Goal: Browse casually

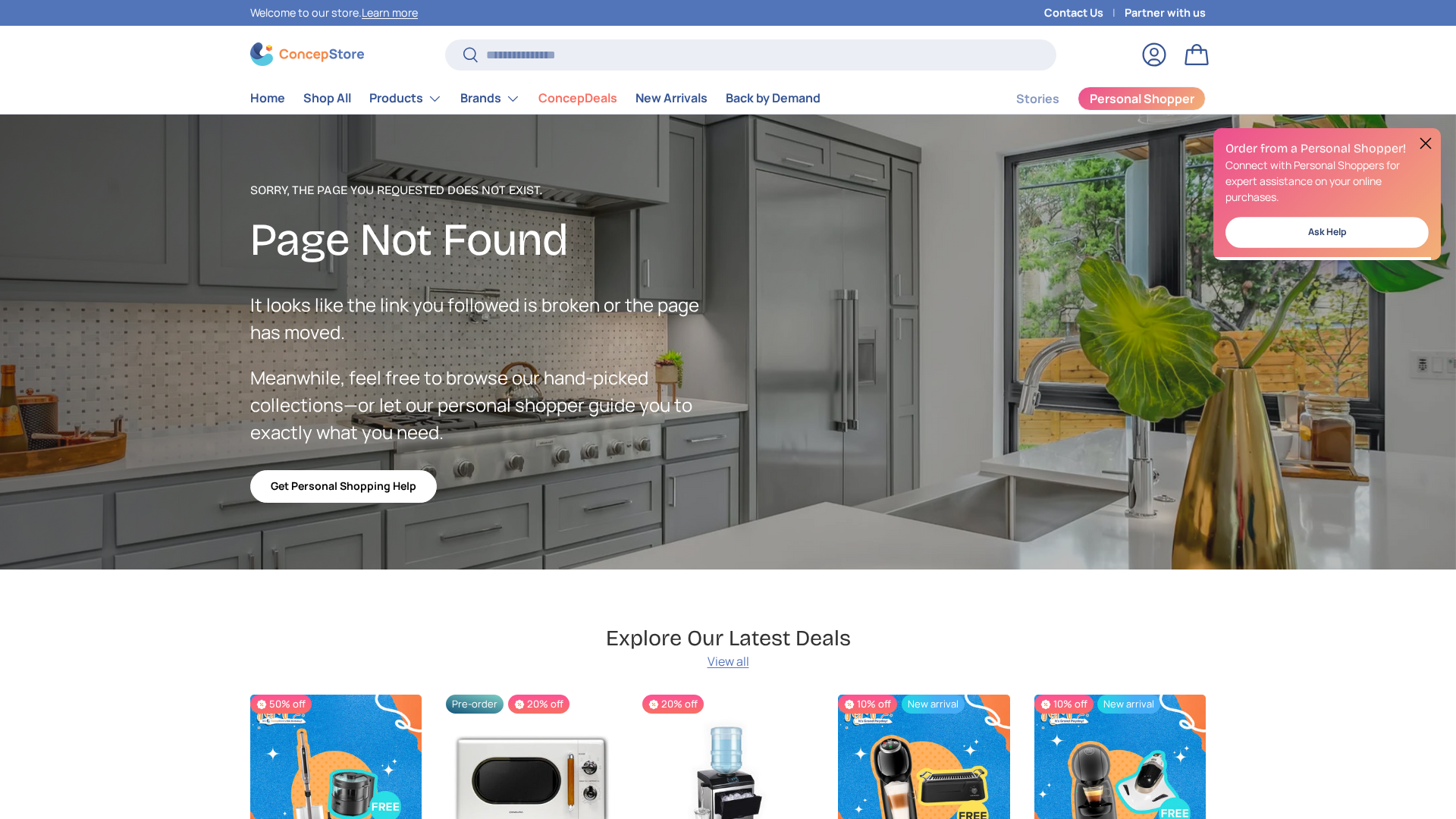
scroll to position [1838, 6199]
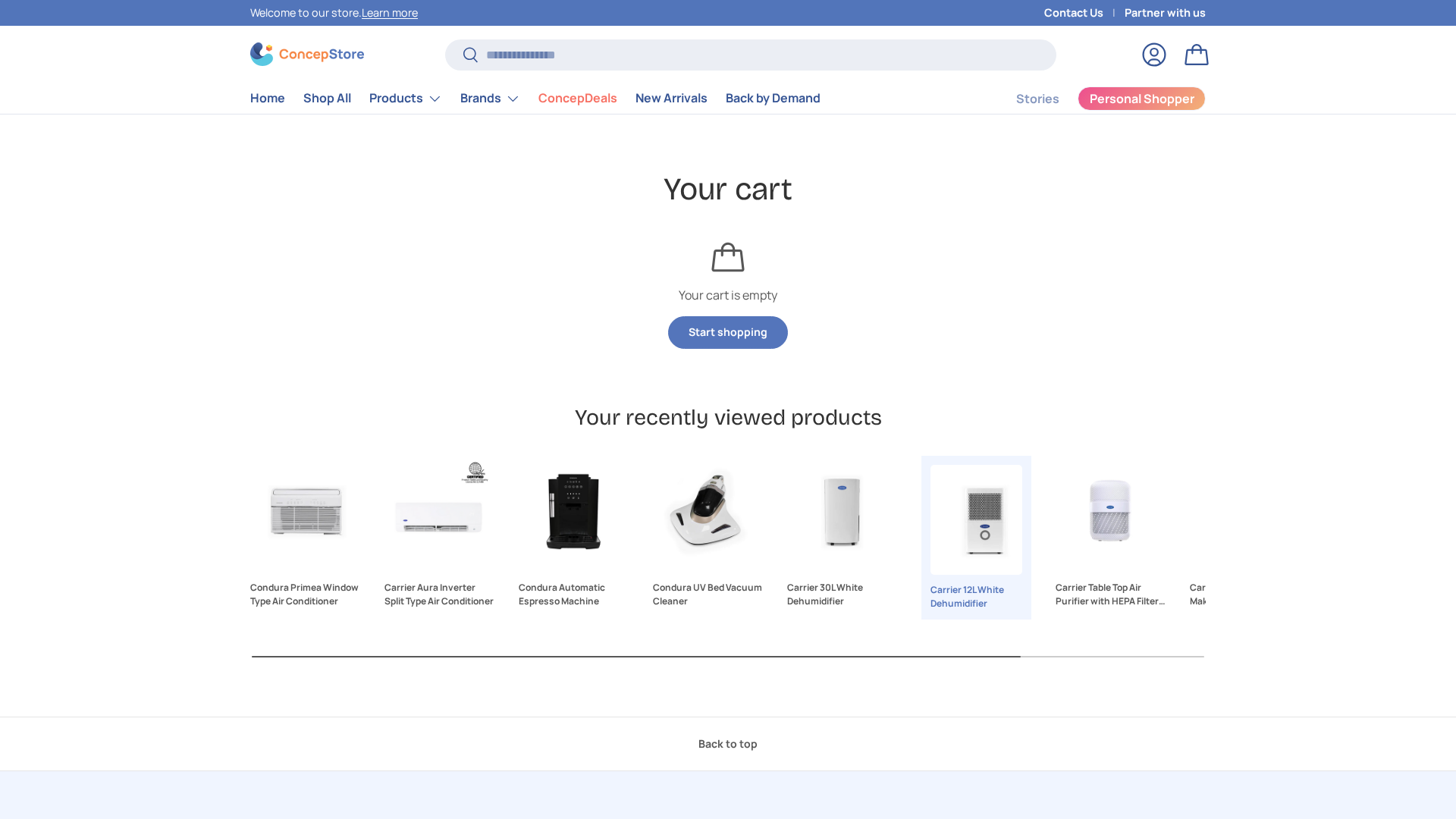
scroll to position [1838, 6199]
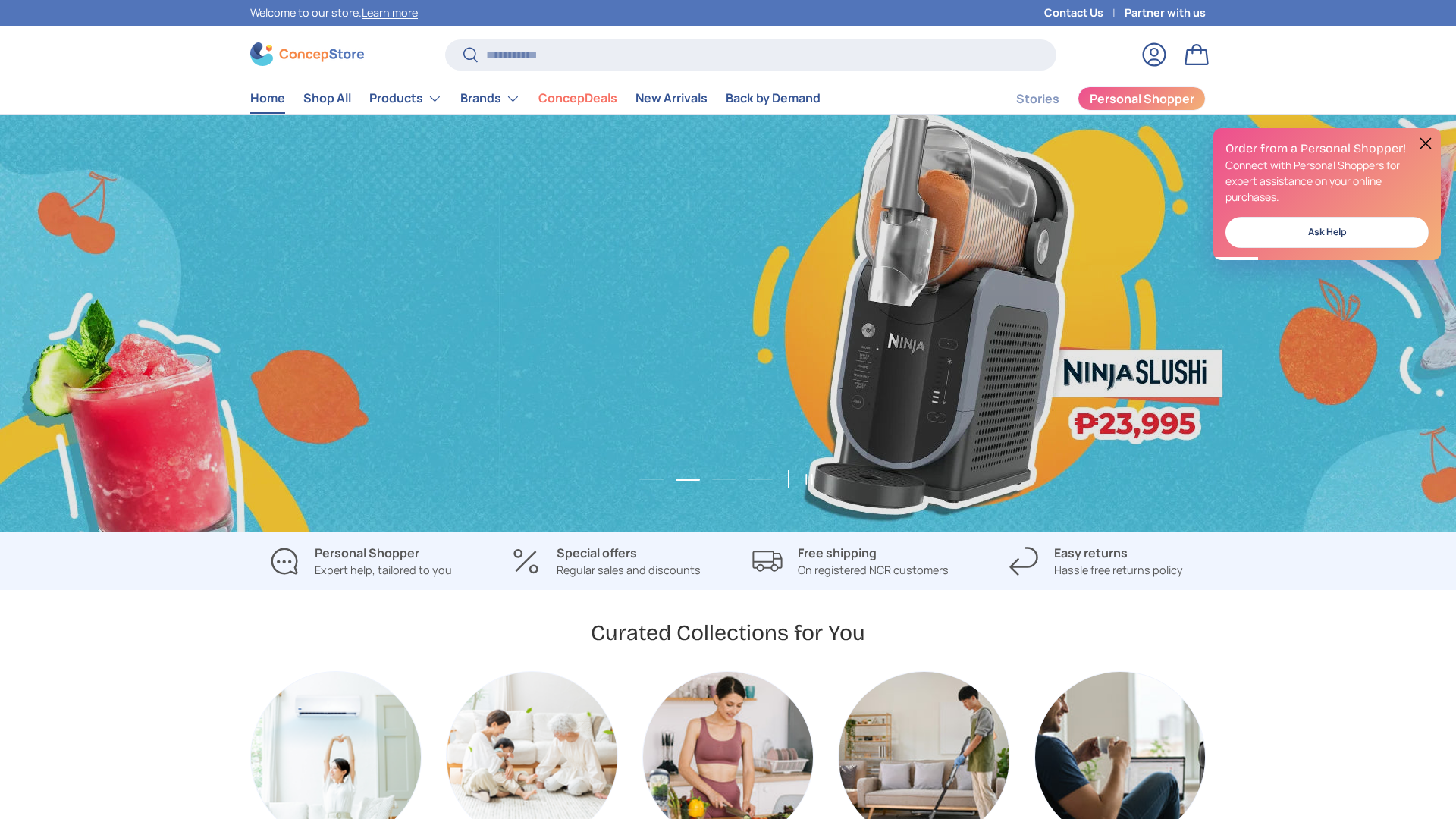
scroll to position [0, 2911]
